Goal: Task Accomplishment & Management: Manage account settings

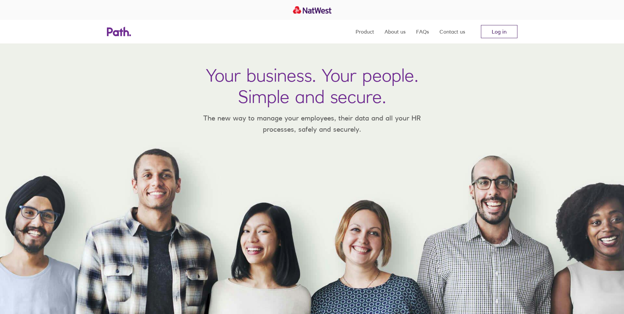
click at [501, 33] on link "Log in" at bounding box center [499, 31] width 37 height 13
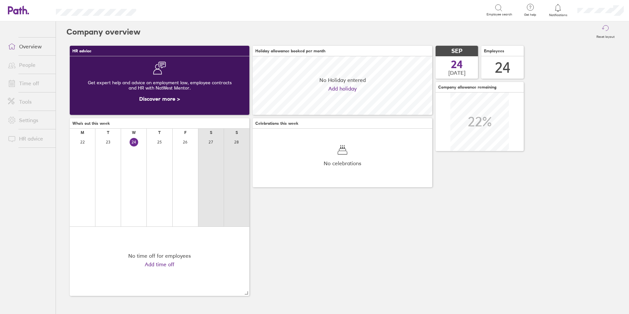
scroll to position [59, 180]
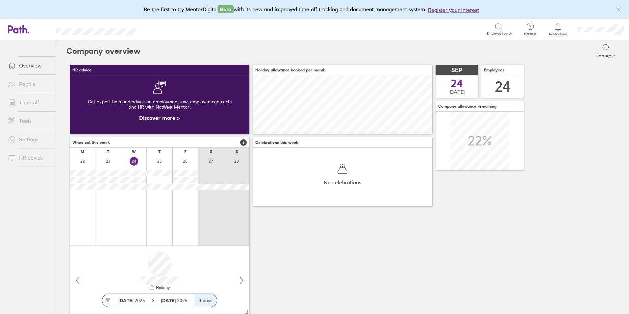
click at [27, 106] on link "Time off" at bounding box center [29, 102] width 53 height 13
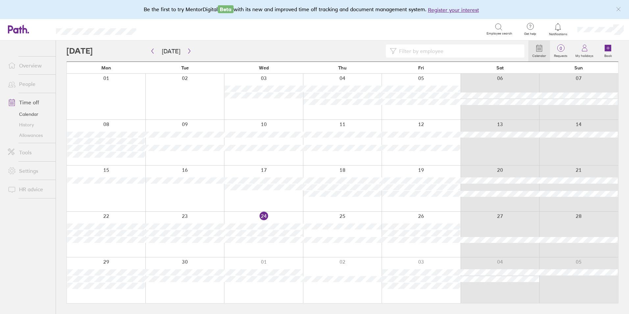
click at [411, 169] on div at bounding box center [421, 189] width 79 height 46
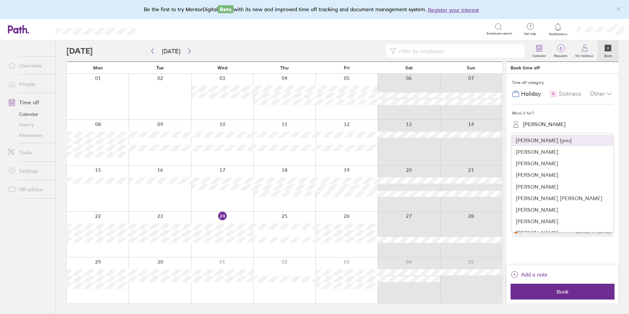
click at [545, 120] on div "Kirsty Sheath" at bounding box center [566, 124] width 93 height 10
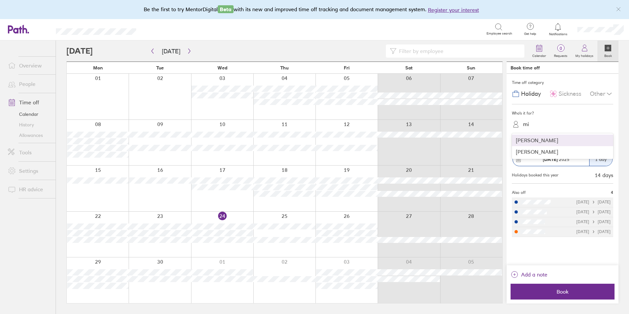
type input "mic"
click at [550, 143] on div "Michael Anthony" at bounding box center [562, 141] width 101 height 12
click at [566, 95] on span "Sickness" at bounding box center [570, 94] width 23 height 7
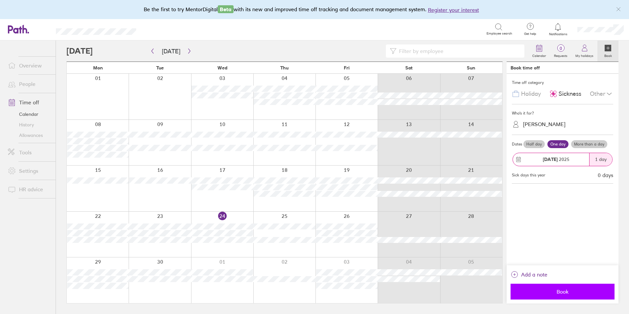
click at [575, 295] on button "Book" at bounding box center [563, 292] width 104 height 16
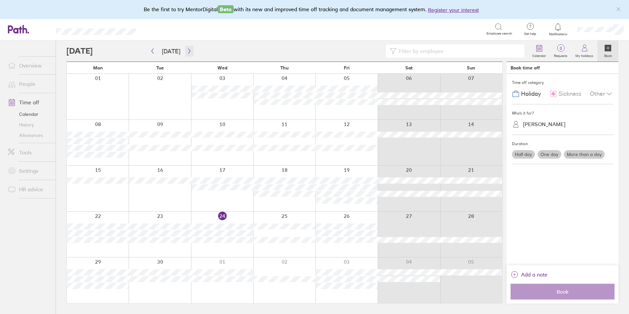
click at [187, 54] on icon "button" at bounding box center [189, 50] width 5 height 5
